Goal: Task Accomplishment & Management: Use online tool/utility

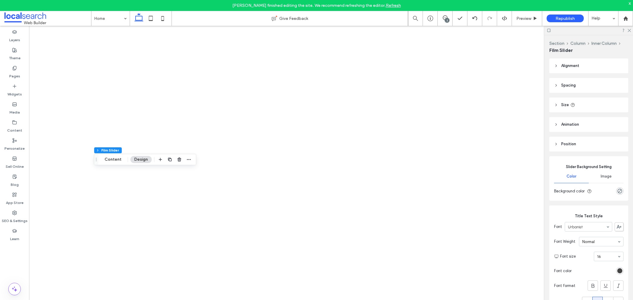
click at [554, 17] on div "Republish" at bounding box center [564, 19] width 37 height 8
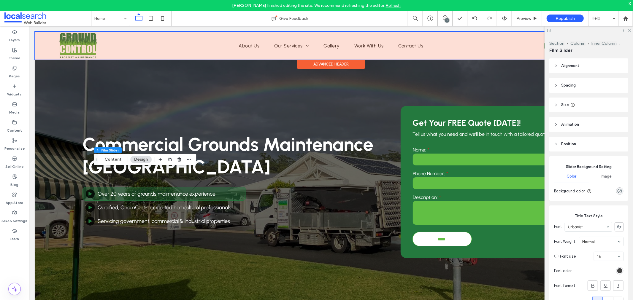
scroll to position [890, 0]
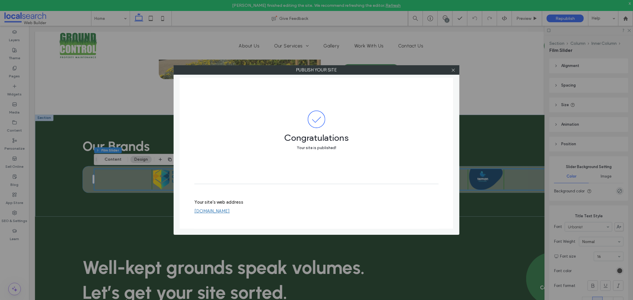
drag, startPoint x: 454, startPoint y: 70, endPoint x: 427, endPoint y: 59, distance: 29.4
click at [454, 70] on icon at bounding box center [453, 70] width 4 height 4
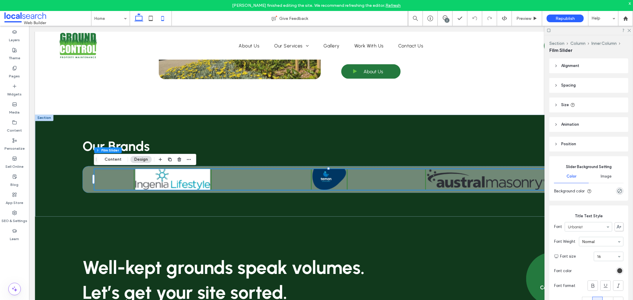
click at [166, 22] on icon at bounding box center [163, 18] width 12 height 12
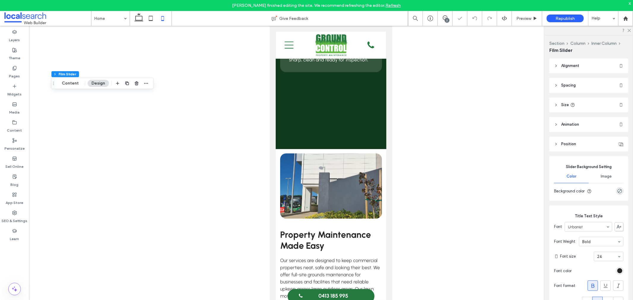
type input "**"
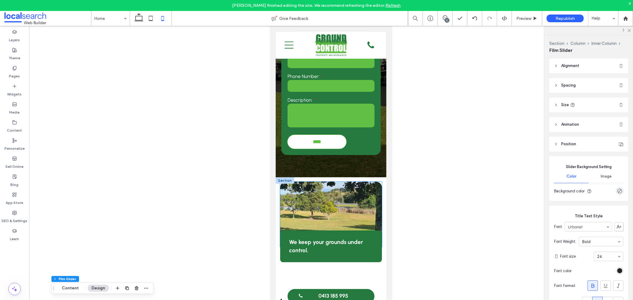
scroll to position [230, 0]
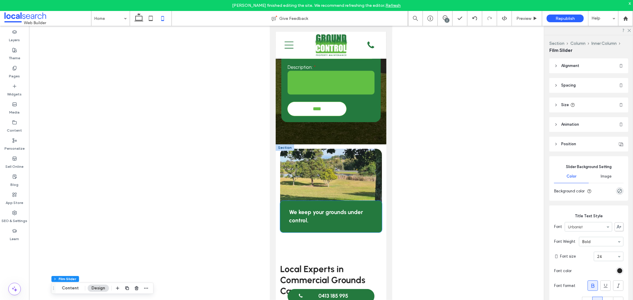
click at [341, 208] on p "We keep your grounds under control." at bounding box center [331, 216] width 84 height 17
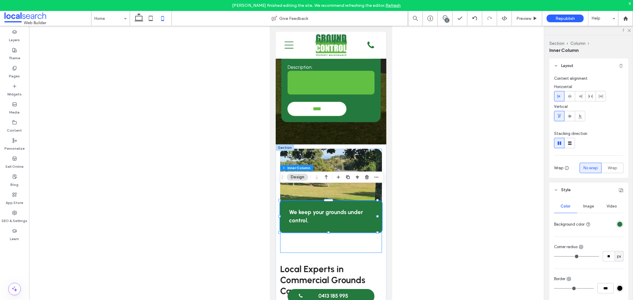
click at [351, 227] on div "We keep your grounds under control." at bounding box center [331, 201] width 102 height 104
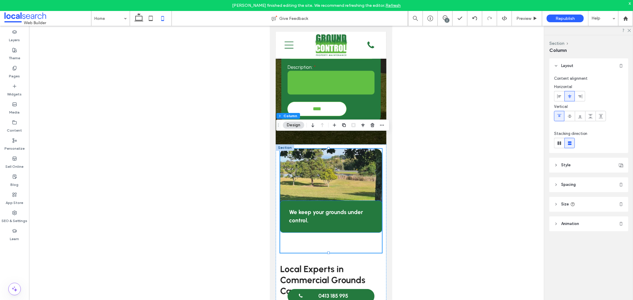
click at [347, 209] on strong "We keep your grounds under control." at bounding box center [326, 216] width 74 height 15
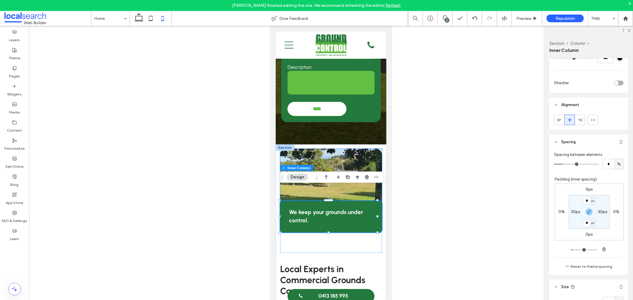
click at [335, 149] on link at bounding box center [331, 181] width 102 height 65
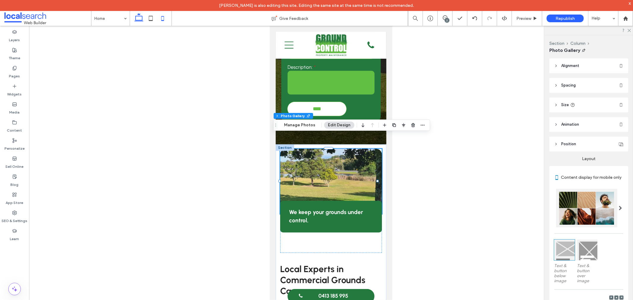
click at [144, 17] on icon at bounding box center [139, 18] width 12 height 12
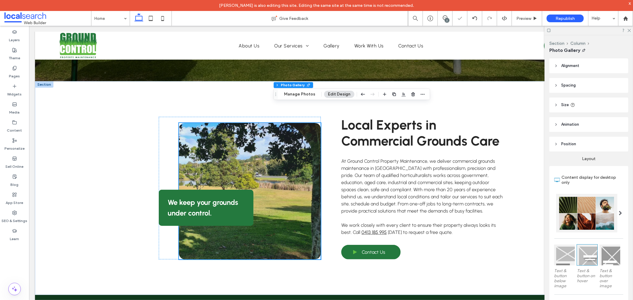
scroll to position [250, 0]
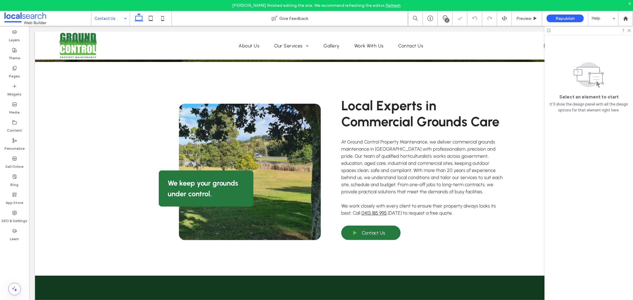
click at [629, 30] on use at bounding box center [628, 30] width 3 height 3
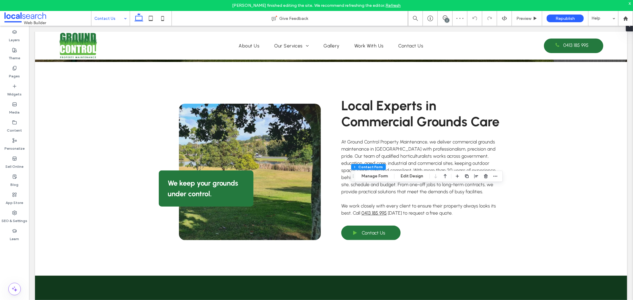
type input "**"
type input "*"
type input "***"
type input "**"
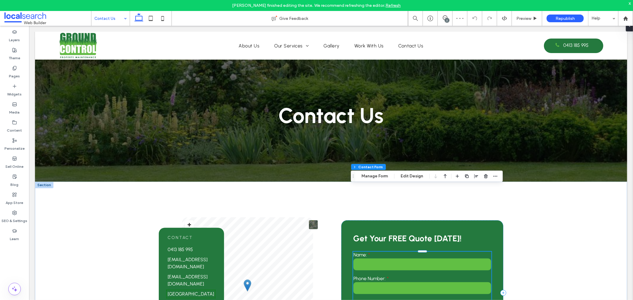
scroll to position [66, 0]
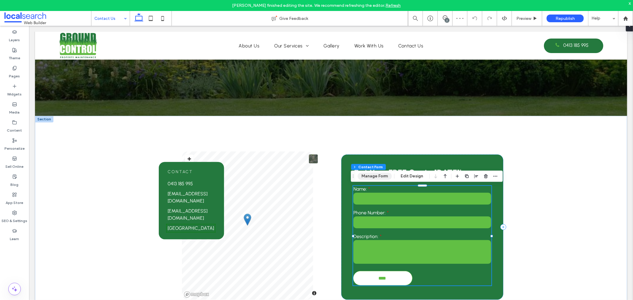
click at [377, 177] on button "Manage Form" at bounding box center [374, 176] width 34 height 7
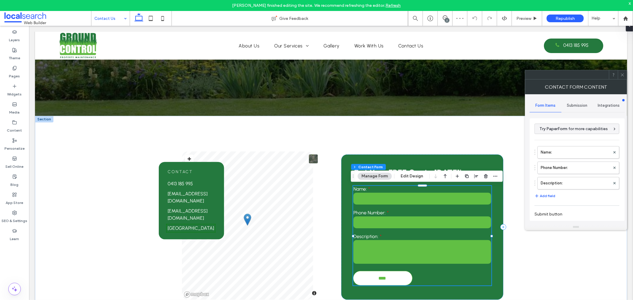
type input "****"
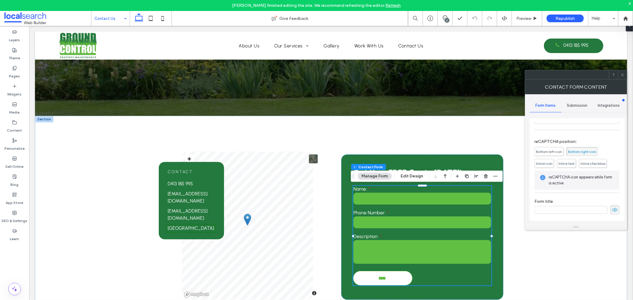
click at [545, 153] on span "Bottom left icon" at bounding box center [549, 152] width 26 height 4
click at [622, 76] on icon at bounding box center [622, 75] width 4 height 4
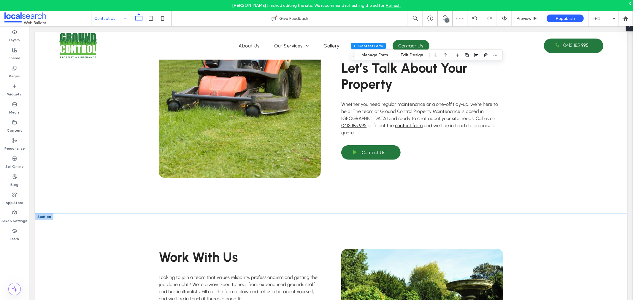
scroll to position [527, 0]
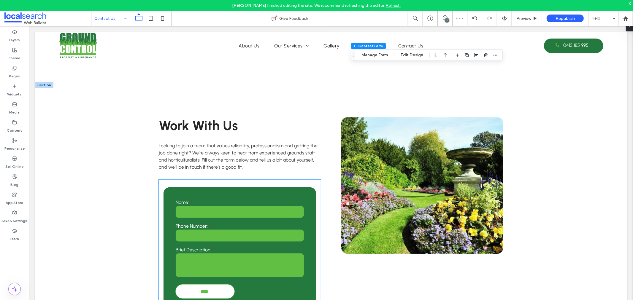
click at [247, 229] on div "Phone Number:" at bounding box center [239, 233] width 132 height 24
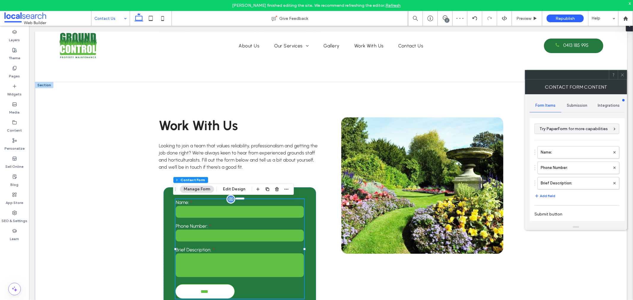
type input "****"
type input "**"
type input "*"
type input "***"
type input "**"
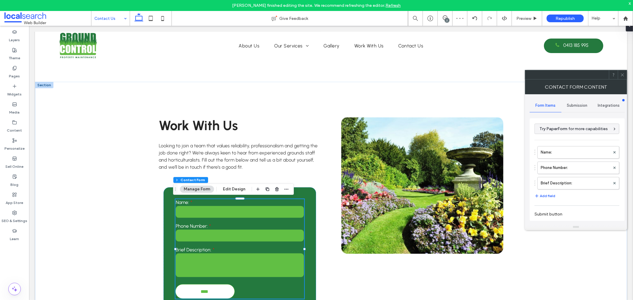
type input "**"
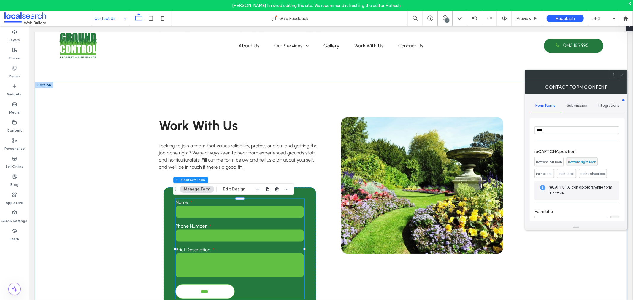
scroll to position [105, 0]
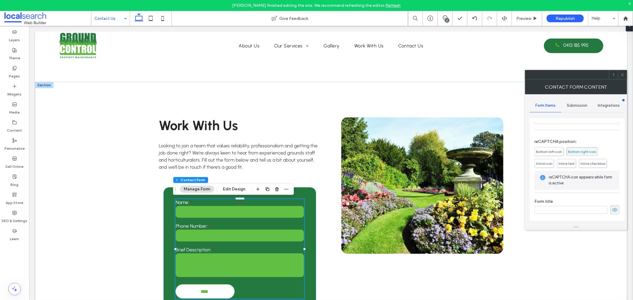
click at [550, 152] on span "Bottom left icon" at bounding box center [549, 152] width 26 height 4
click at [621, 73] on icon at bounding box center [622, 75] width 4 height 4
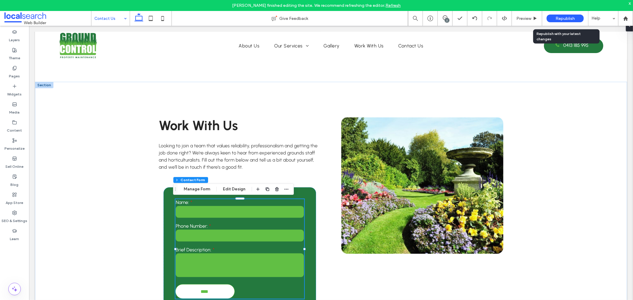
click at [556, 17] on span "Republish" at bounding box center [564, 18] width 19 height 5
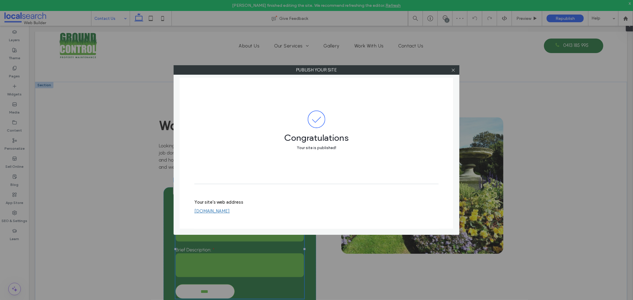
click at [230, 213] on link "groundcontrolpropertymaintenance.webbuilder.localsearch.com.au" at bounding box center [211, 211] width 35 height 5
click at [453, 68] on icon at bounding box center [453, 70] width 4 height 4
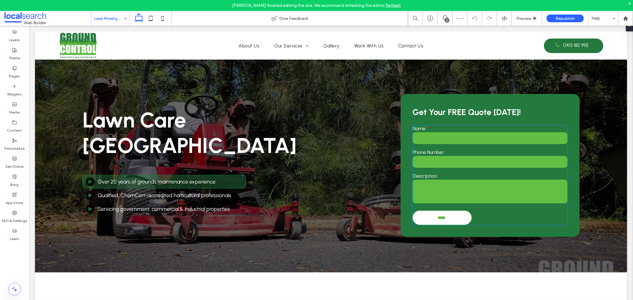
click at [458, 144] on input "text" at bounding box center [489, 138] width 155 height 12
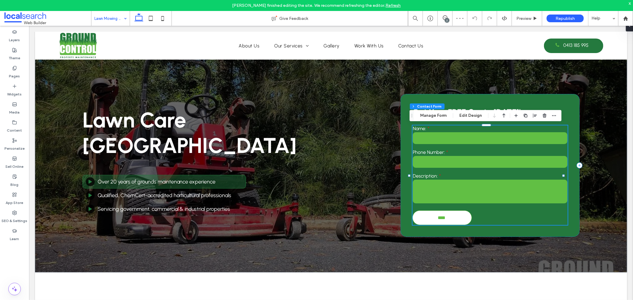
type input "**"
type input "*"
type input "***"
type input "**"
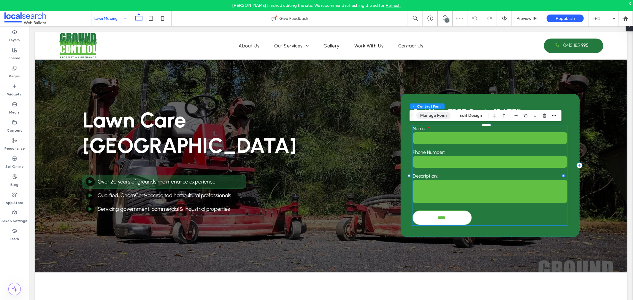
drag, startPoint x: 426, startPoint y: 113, endPoint x: 421, endPoint y: 160, distance: 47.4
click at [426, 113] on button "Manage Form" at bounding box center [433, 115] width 34 height 7
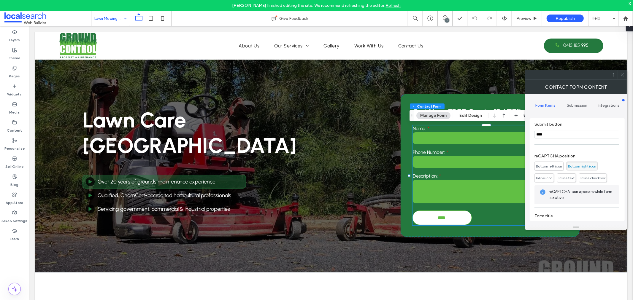
scroll to position [99, 0]
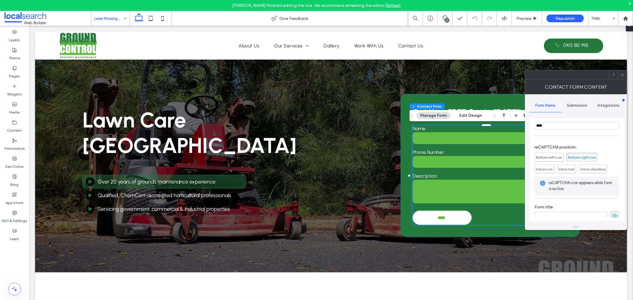
click at [555, 159] on span "Bottom left icon" at bounding box center [549, 157] width 26 height 4
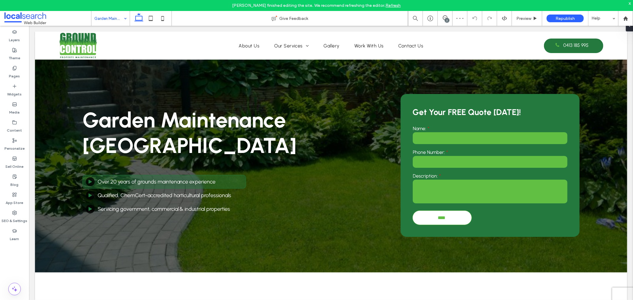
click at [474, 147] on div "Name:" at bounding box center [489, 135] width 159 height 24
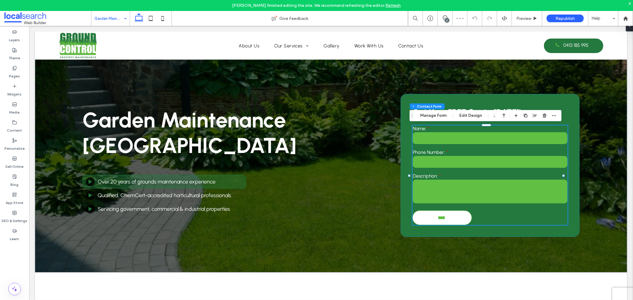
type input "**"
type input "*"
type input "***"
type input "**"
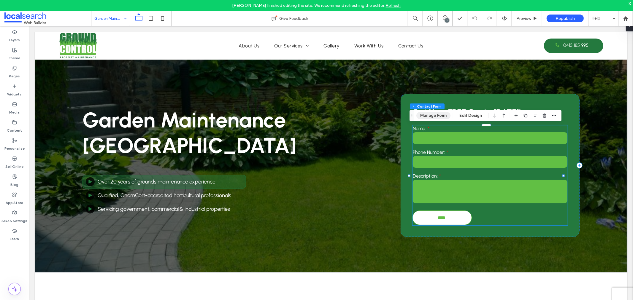
click at [430, 117] on button "Manage Form" at bounding box center [433, 115] width 34 height 7
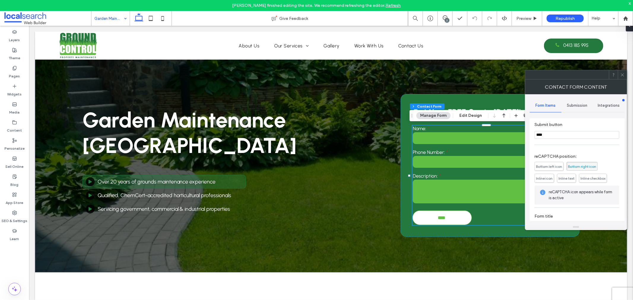
scroll to position [105, 0]
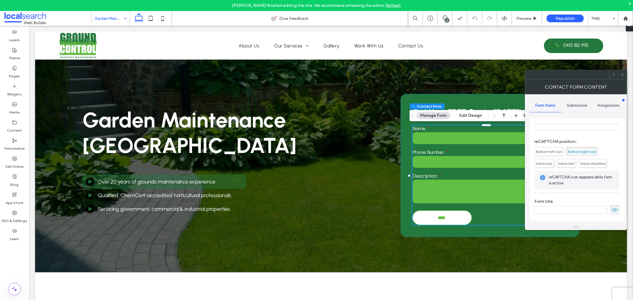
click at [544, 150] on span "Bottom left icon" at bounding box center [549, 152] width 26 height 4
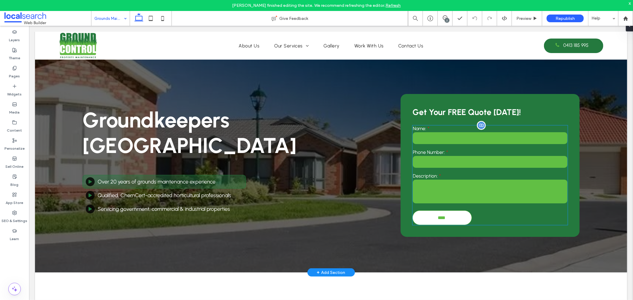
click at [451, 184] on textarea at bounding box center [489, 191] width 155 height 24
click at [451, 157] on input "tel" at bounding box center [489, 162] width 155 height 12
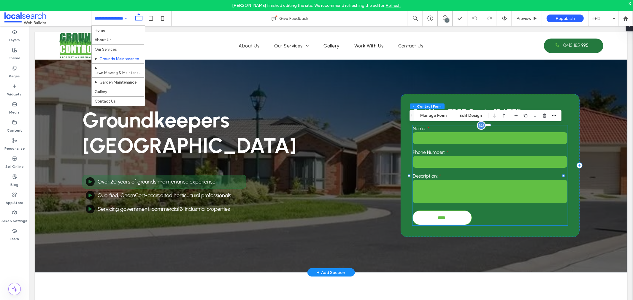
type input "**"
type input "*"
type input "***"
type input "**"
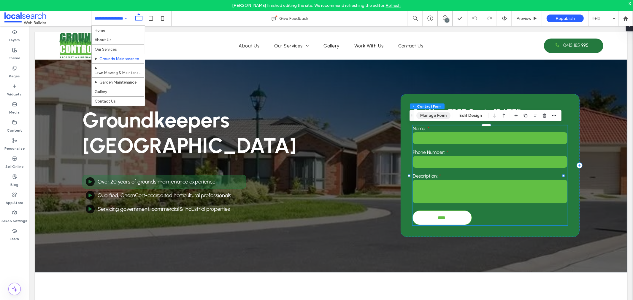
click at [440, 115] on button "Manage Form" at bounding box center [433, 115] width 34 height 7
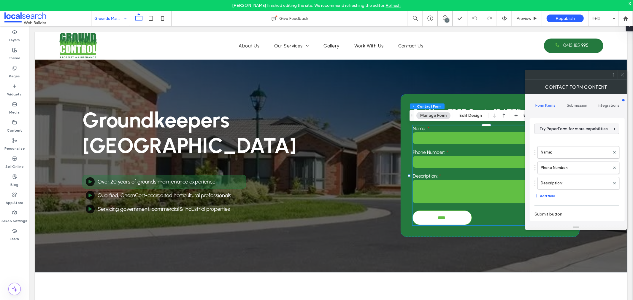
scroll to position [66, 0]
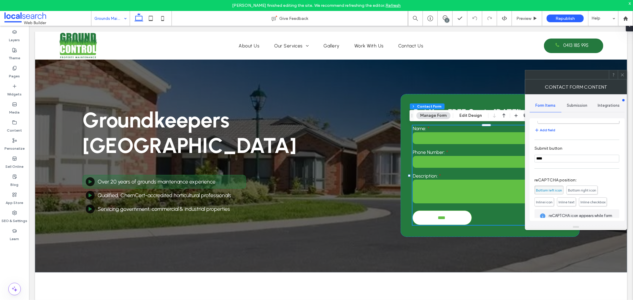
drag, startPoint x: 621, startPoint y: 75, endPoint x: 5, endPoint y: 95, distance: 615.9
click at [621, 75] on icon at bounding box center [622, 75] width 4 height 4
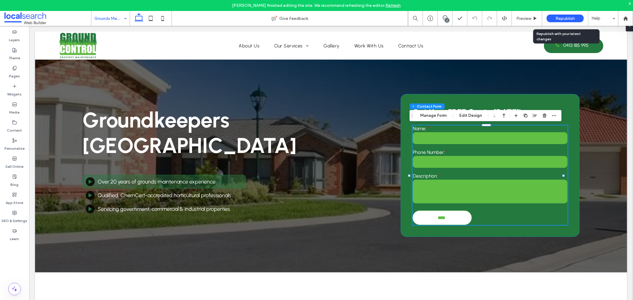
click at [554, 18] on div "Republish" at bounding box center [564, 19] width 37 height 8
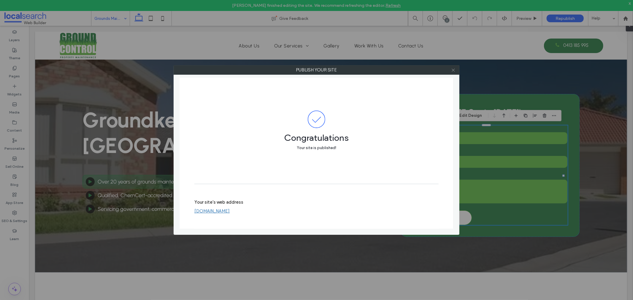
click at [454, 69] on icon at bounding box center [453, 70] width 4 height 4
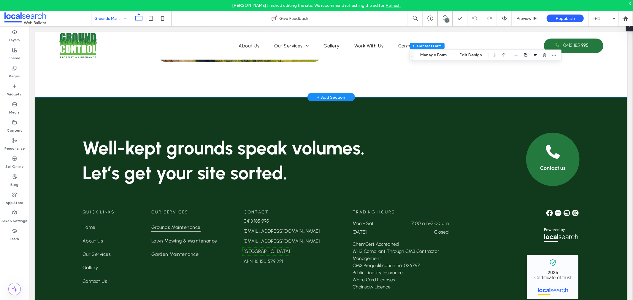
scroll to position [870, 0]
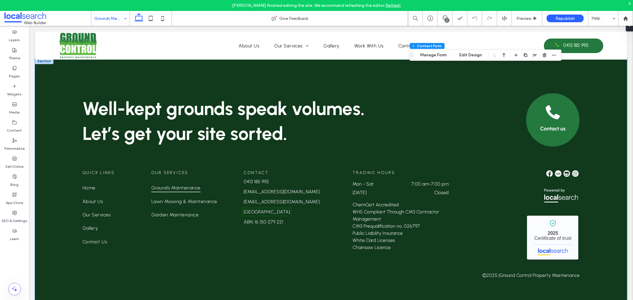
click at [36, 283] on div "Well-kept grounds speak volumes. Let’s get your site sorted. Contact us Quick L…" at bounding box center [331, 180] width 592 height 244
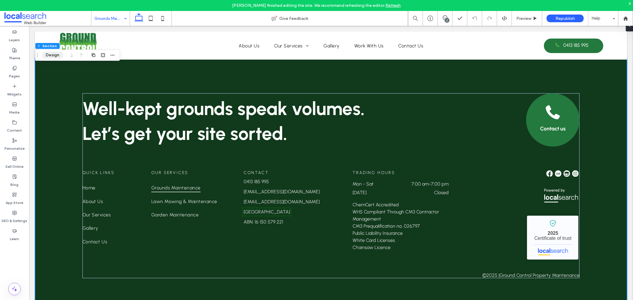
click at [57, 56] on button "Design" at bounding box center [52, 55] width 21 height 7
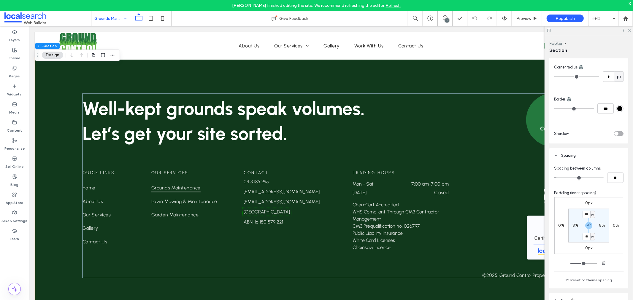
scroll to position [226, 0]
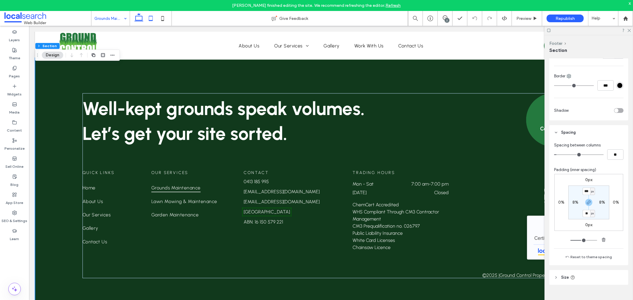
click at [153, 18] on icon at bounding box center [151, 18] width 12 height 12
type input "**"
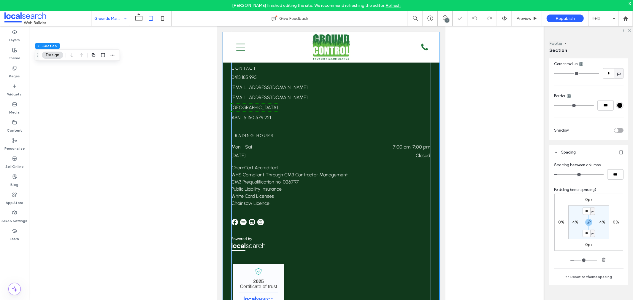
scroll to position [1190, 0]
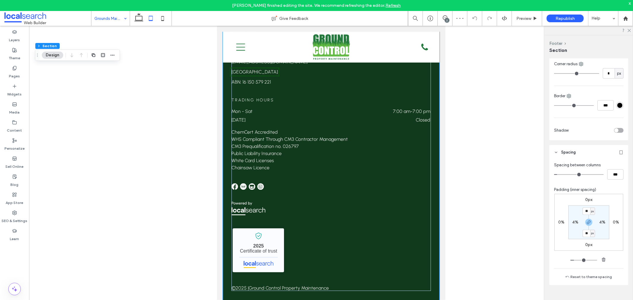
click at [226, 278] on div "Well-kept grounds speak volumes. Let’s get your site sorted. Contact us Quick L…" at bounding box center [330, 37] width 217 height 531
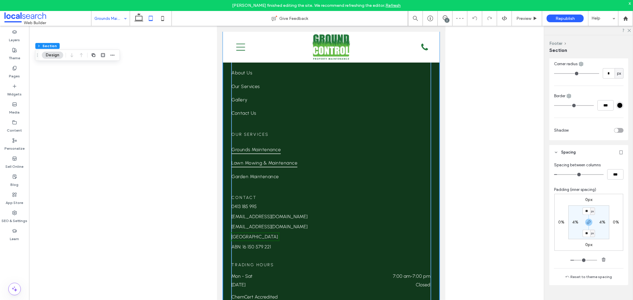
scroll to position [894, 0]
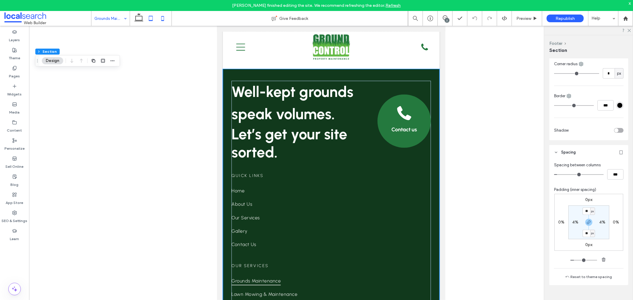
click at [161, 21] on use at bounding box center [162, 18] width 3 height 5
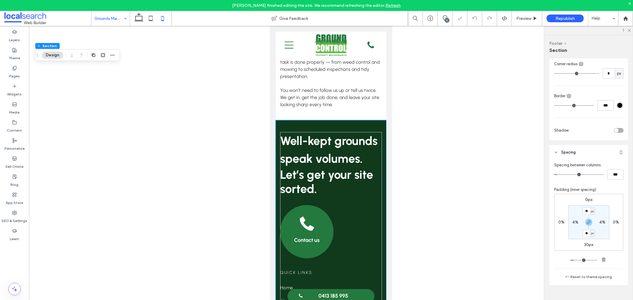
type input "*"
type input "***"
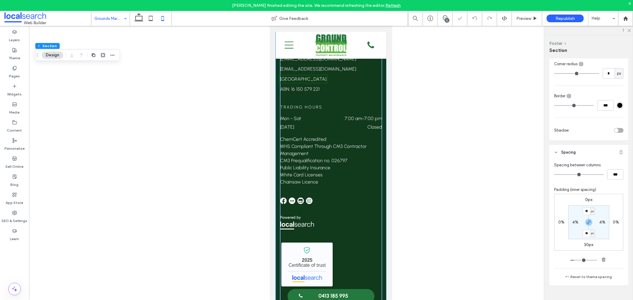
scroll to position [1292, 0]
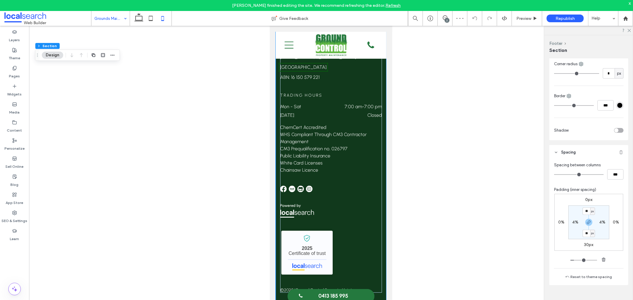
click at [379, 293] on div "Well-kept grounds speak volumes. Let’s get your site sorted. Contact us Quick L…" at bounding box center [330, 21] width 111 height 598
click at [378, 291] on div "Well-kept grounds speak volumes. Let’s get your site sorted. Contact us Quick L…" at bounding box center [330, 13] width 111 height 583
click at [587, 245] on label "30px" at bounding box center [588, 244] width 9 height 5
type input "**"
type input "*"
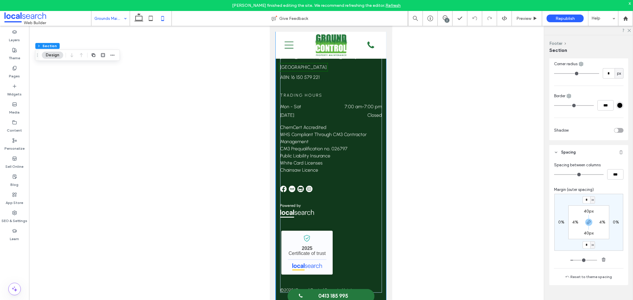
type input "*"
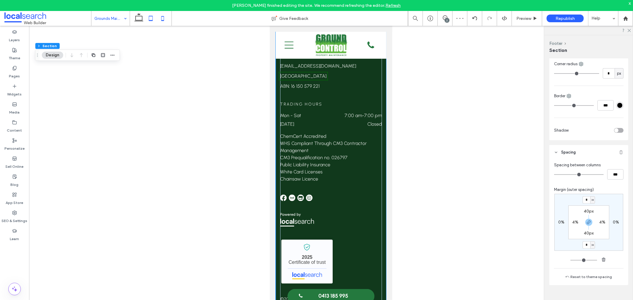
click at [150, 22] on icon at bounding box center [151, 18] width 12 height 12
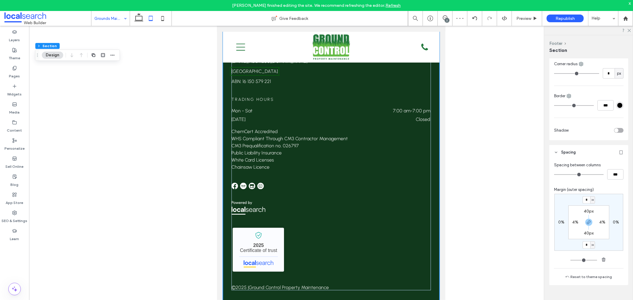
type input "*"
type input "***"
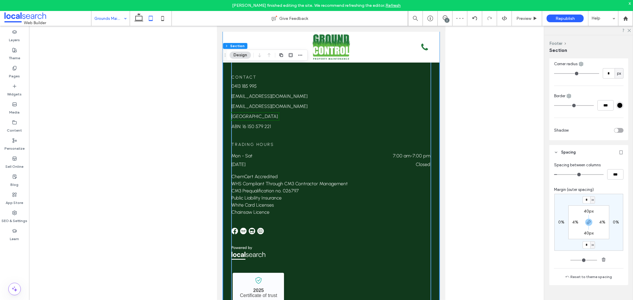
scroll to position [1190, 0]
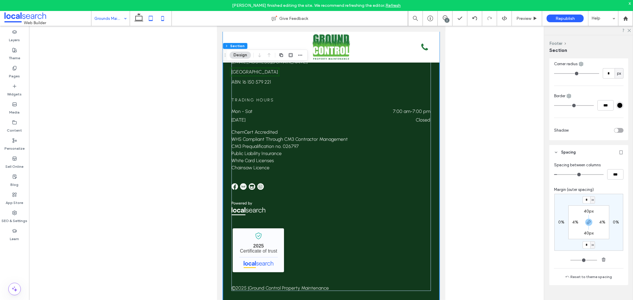
click at [163, 17] on icon at bounding box center [163, 18] width 12 height 12
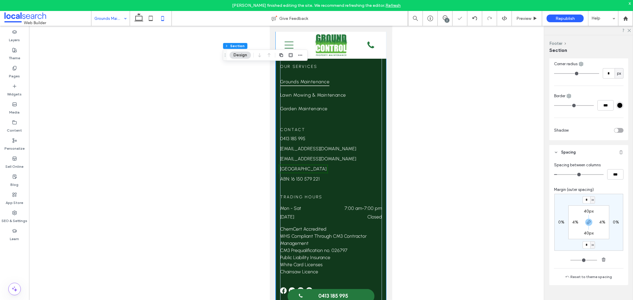
type input "*"
type input "***"
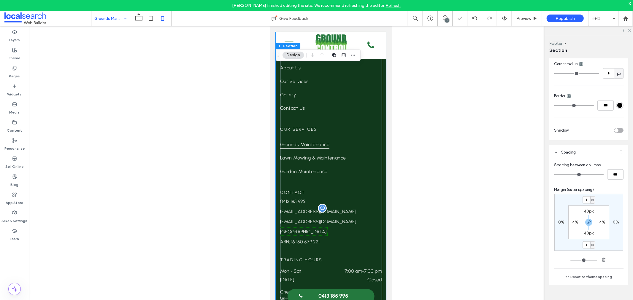
scroll to position [1283, 0]
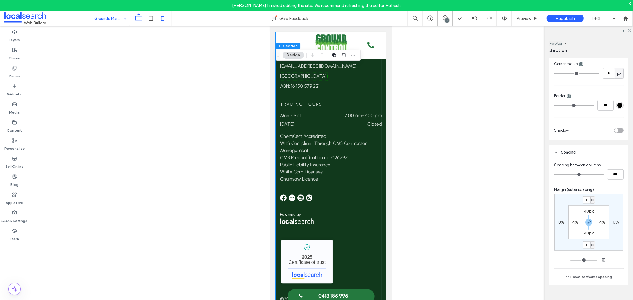
click at [141, 18] on icon at bounding box center [139, 18] width 12 height 12
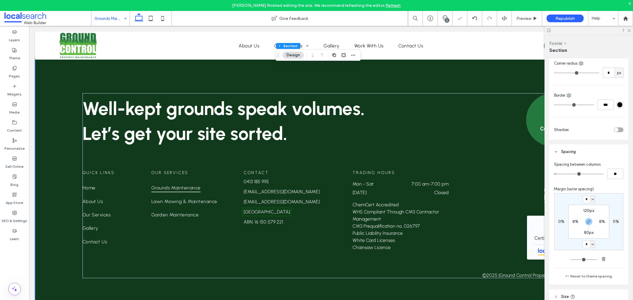
scroll to position [875, 0]
click at [627, 30] on icon at bounding box center [629, 30] width 4 height 4
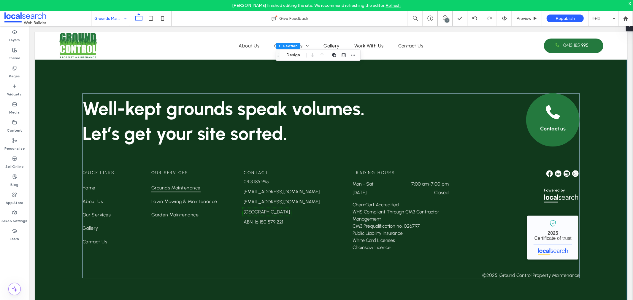
click at [518, 279] on div "Well-kept grounds speak volumes. Let’s get your site sorted. Contact us Quick L…" at bounding box center [331, 180] width 592 height 244
click at [535, 276] on span "Ground Control Property Maintenance" at bounding box center [539, 276] width 80 height 6
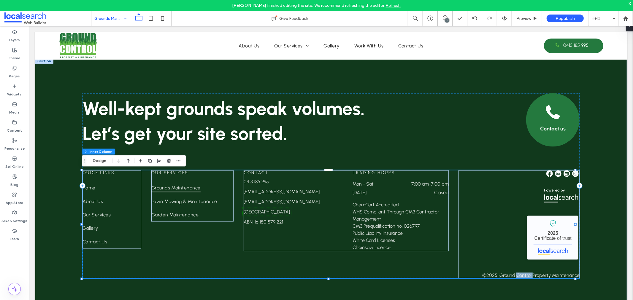
click at [535, 276] on span "Ground Control Property Maintenance" at bounding box center [539, 276] width 80 height 6
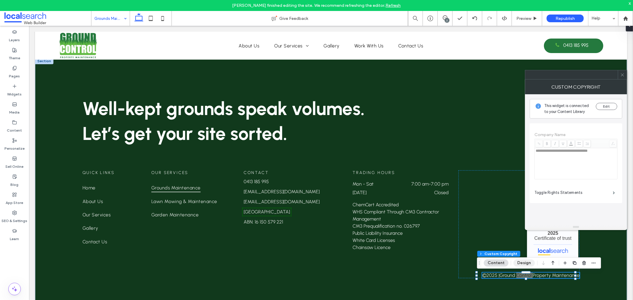
drag, startPoint x: 526, startPoint y: 260, endPoint x: 514, endPoint y: 216, distance: 45.6
click at [526, 260] on button "Design" at bounding box center [523, 263] width 21 height 7
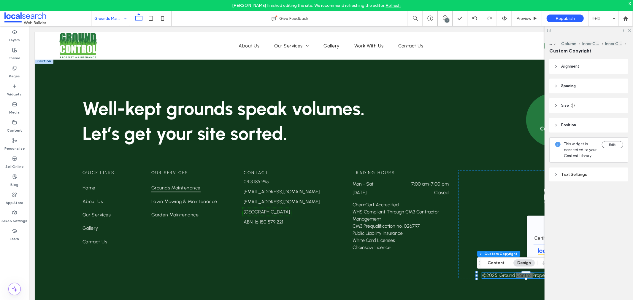
click at [577, 106] on header "Size" at bounding box center [588, 105] width 79 height 15
click at [629, 32] on div at bounding box center [588, 30] width 88 height 9
click at [628, 31] on use at bounding box center [628, 30] width 3 height 3
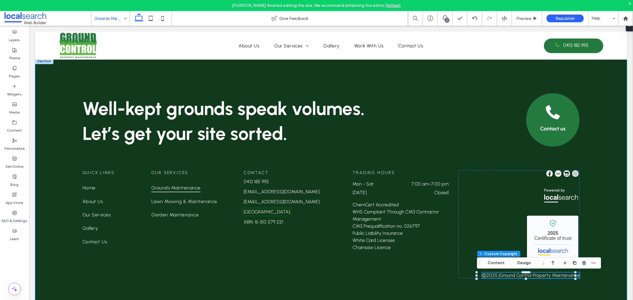
click at [47, 77] on div "Well-kept grounds speak volumes. Let’s get your site sorted. Contact us Quick L…" at bounding box center [331, 180] width 592 height 244
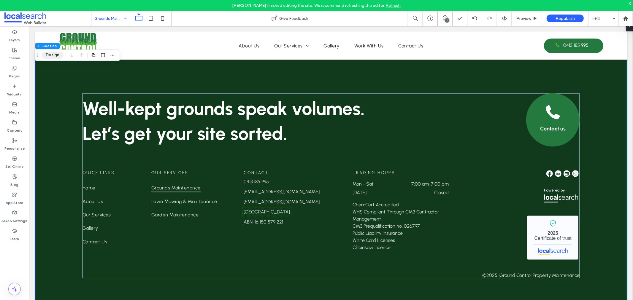
click at [48, 53] on button "Design" at bounding box center [52, 55] width 21 height 7
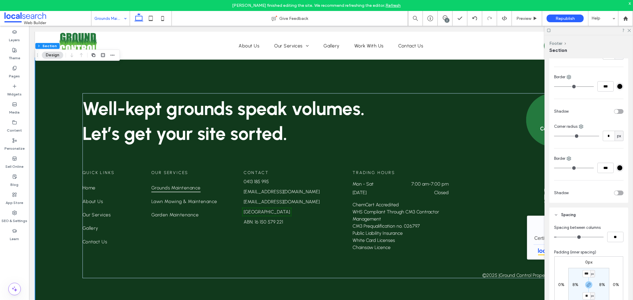
scroll to position [198, 0]
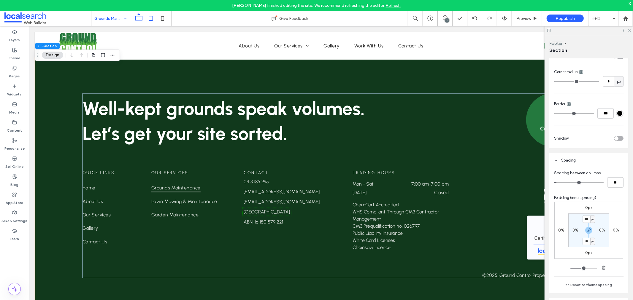
click at [150, 16] on icon at bounding box center [151, 18] width 12 height 12
type input "**"
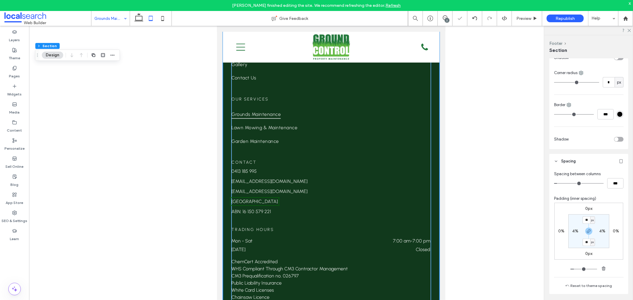
scroll to position [1190, 0]
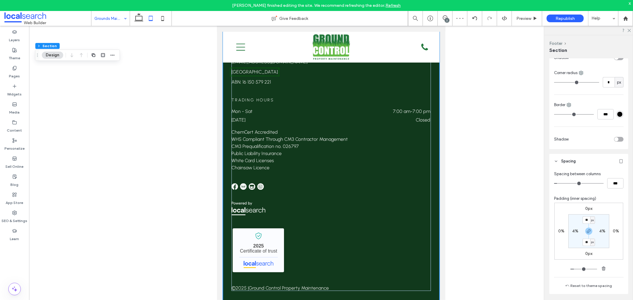
click at [409, 295] on div "Well-kept grounds speak volumes. Let’s get your site sorted. Contact us Quick L…" at bounding box center [330, 37] width 217 height 531
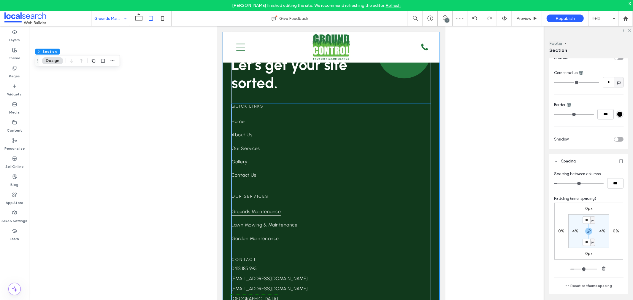
scroll to position [894, 0]
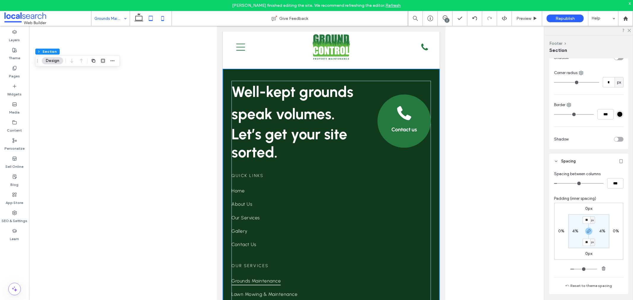
click at [160, 20] on icon at bounding box center [163, 18] width 12 height 12
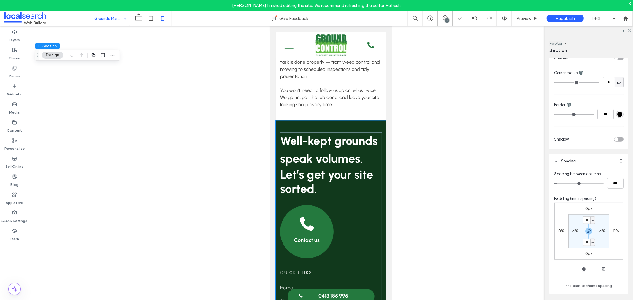
type input "*"
type input "***"
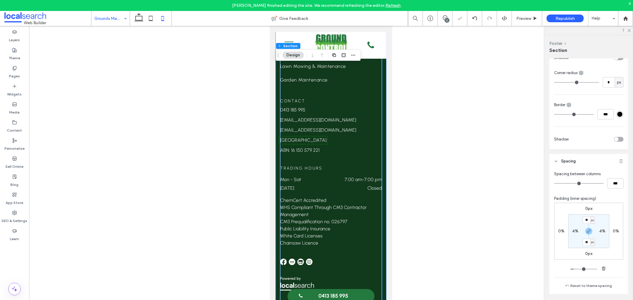
scroll to position [1283, 0]
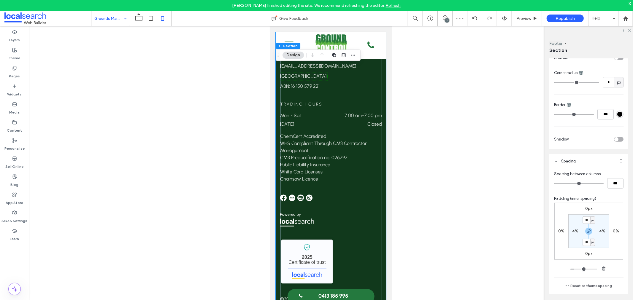
click at [278, 294] on div "Well-kept grounds speak volumes. Let’s get your site sorted. Contact us Quick L…" at bounding box center [330, 22] width 111 height 583
click at [379, 291] on div "Well-kept grounds speak volumes. Let’s get your site sorted. Contact us Quick L…" at bounding box center [330, 22] width 111 height 583
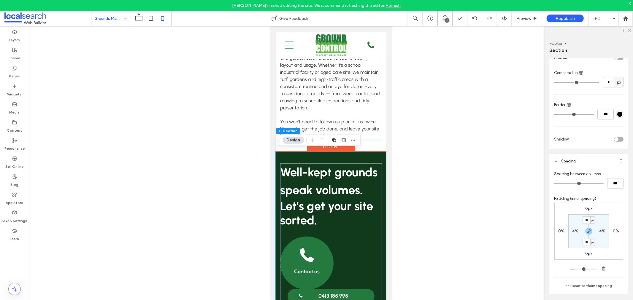
scroll to position [855, 0]
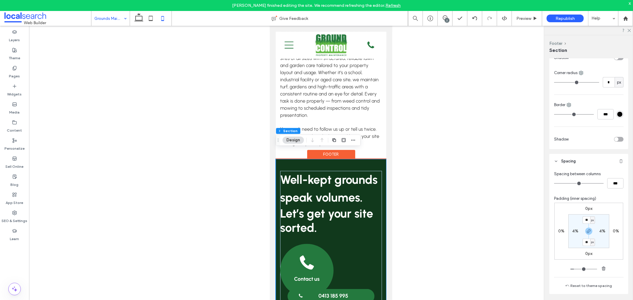
click at [326, 150] on div "Footer" at bounding box center [331, 154] width 48 height 9
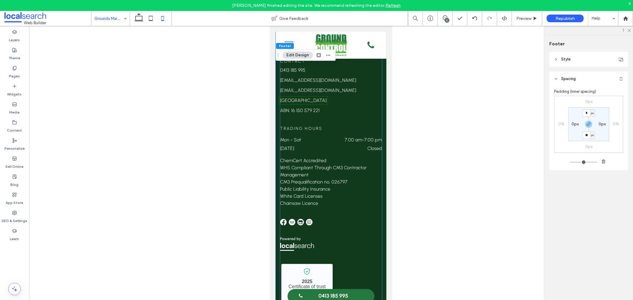
scroll to position [1283, 0]
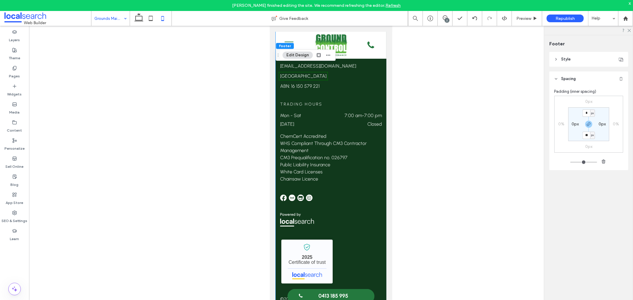
click at [379, 256] on div "Well-kept grounds speak volumes. Let’s get your site sorted. Contact us Quick L…" at bounding box center [330, 22] width 111 height 583
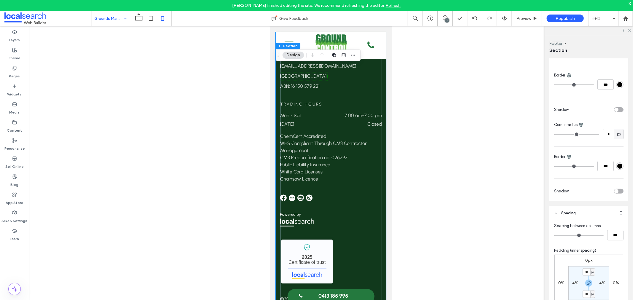
scroll to position [177, 0]
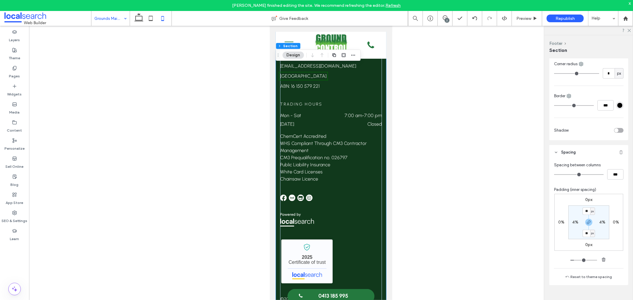
click at [280, 295] on div at bounding box center [252, 296] width 76 height 18
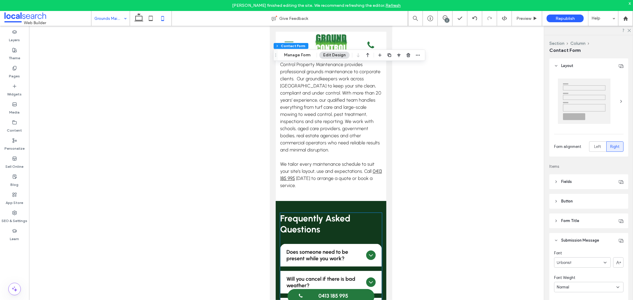
type input "**"
type input "*"
type input "***"
type input "**"
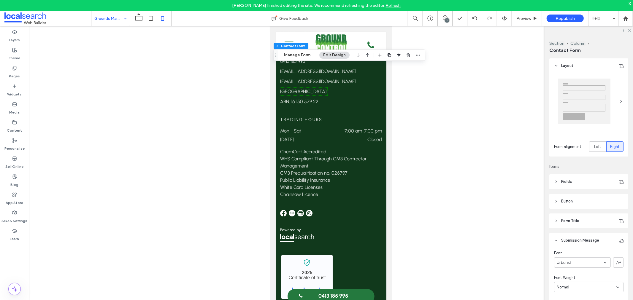
scroll to position [1283, 0]
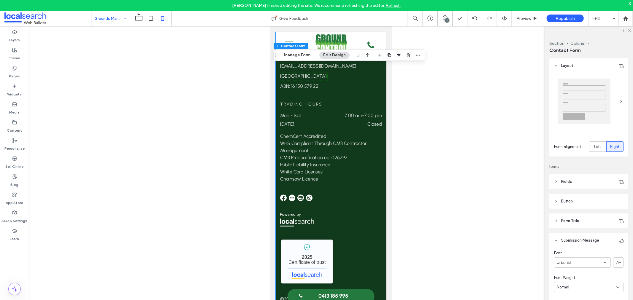
click at [278, 292] on div "Well-kept grounds speak volumes. Let’s get your site sorted. Contact us Quick L…" at bounding box center [330, 22] width 111 height 583
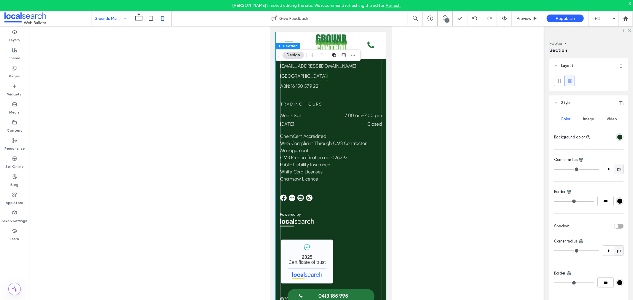
click at [278, 292] on div "Well-kept grounds speak volumes. Let’s get your site sorted. Contact us Quick L…" at bounding box center [330, 22] width 111 height 583
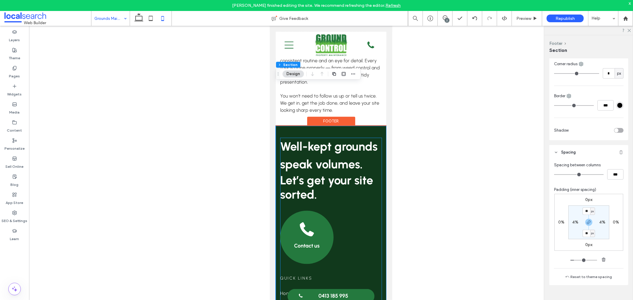
scroll to position [888, 0]
click at [310, 117] on div "Footer" at bounding box center [331, 121] width 48 height 9
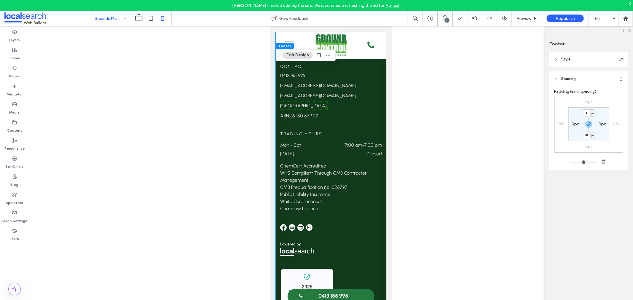
scroll to position [1283, 0]
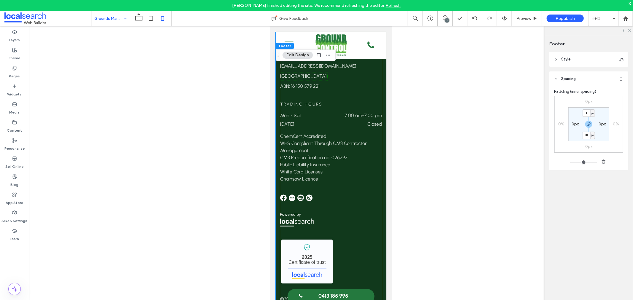
click at [370, 285] on div "Ground Control Property Maintenance - Localsearch verified business 2025 Certif…" at bounding box center [331, 247] width 102 height 107
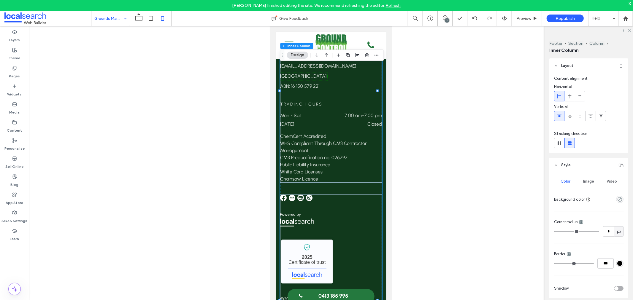
scroll to position [230, 0]
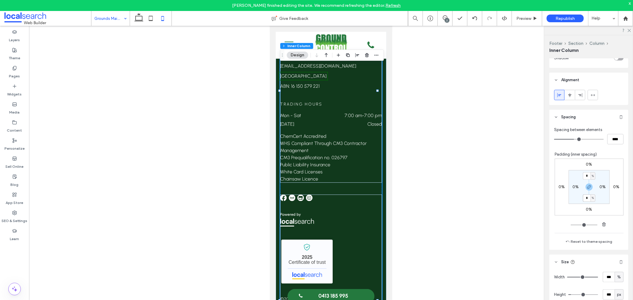
click at [585, 200] on input "*" at bounding box center [587, 198] width 8 height 7
click at [585, 190] on span "button" at bounding box center [588, 187] width 7 height 7
click at [586, 197] on label "0%" at bounding box center [589, 197] width 6 height 5
click at [592, 198] on span "%" at bounding box center [593, 198] width 2 height 6
click at [589, 207] on div "px" at bounding box center [588, 207] width 8 height 10
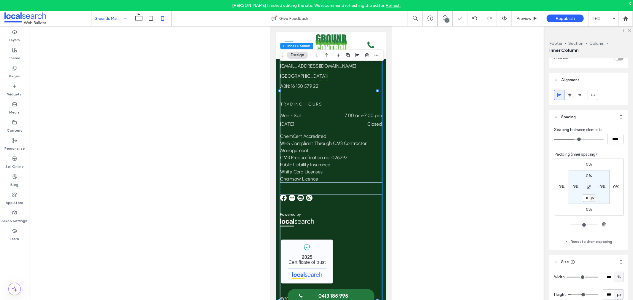
click at [584, 200] on input "*" at bounding box center [587, 198] width 8 height 7
type input "**"
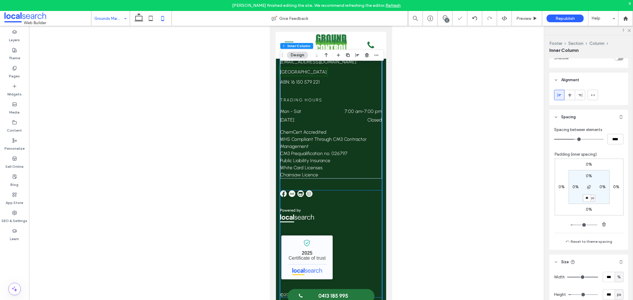
scroll to position [1289, 0]
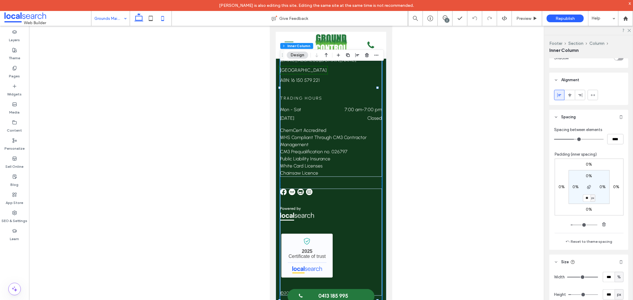
click at [139, 18] on icon at bounding box center [139, 18] width 12 height 12
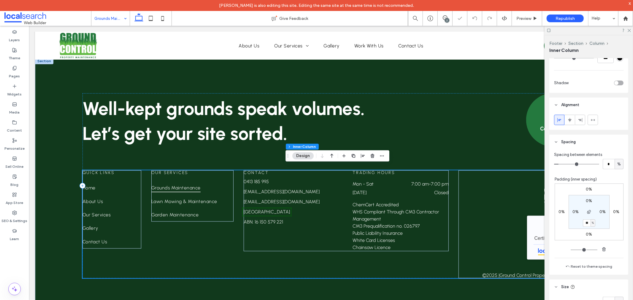
type input "*"
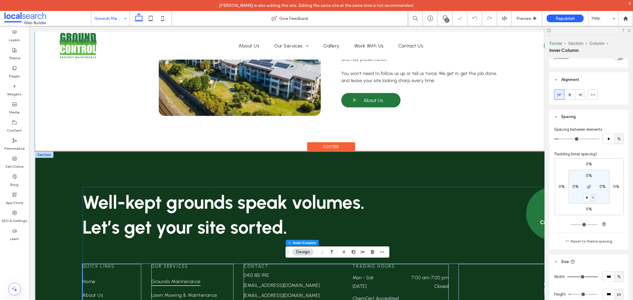
scroll to position [875, 0]
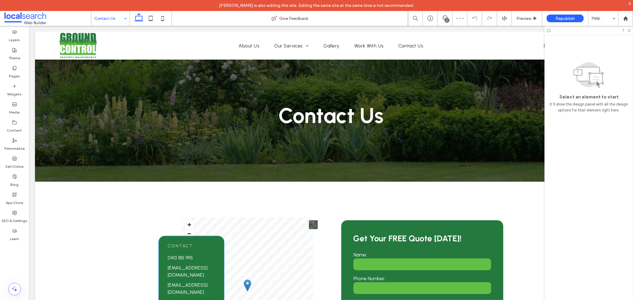
scroll to position [99, 0]
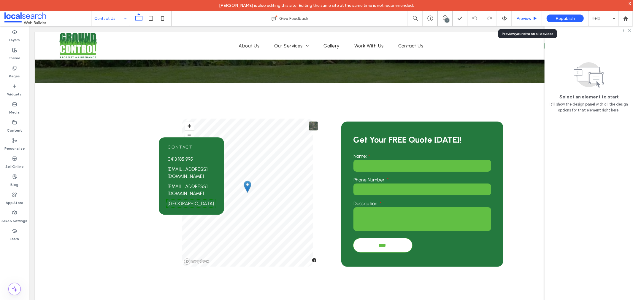
click at [524, 22] on div "Preview" at bounding box center [527, 18] width 30 height 15
click at [524, 18] on span "Preview" at bounding box center [523, 18] width 15 height 5
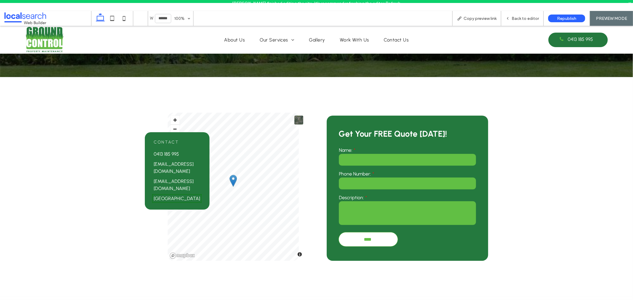
scroll to position [93, 0]
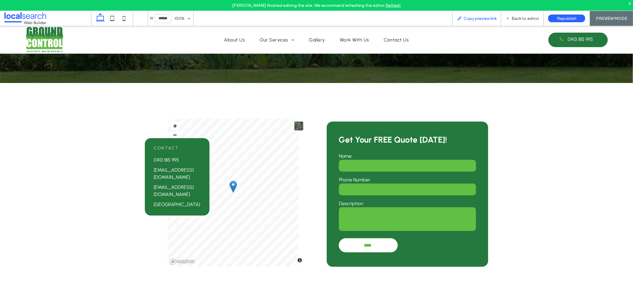
click at [496, 18] on span "Copy preview link" at bounding box center [479, 18] width 33 height 5
